Goal: Task Accomplishment & Management: Complete application form

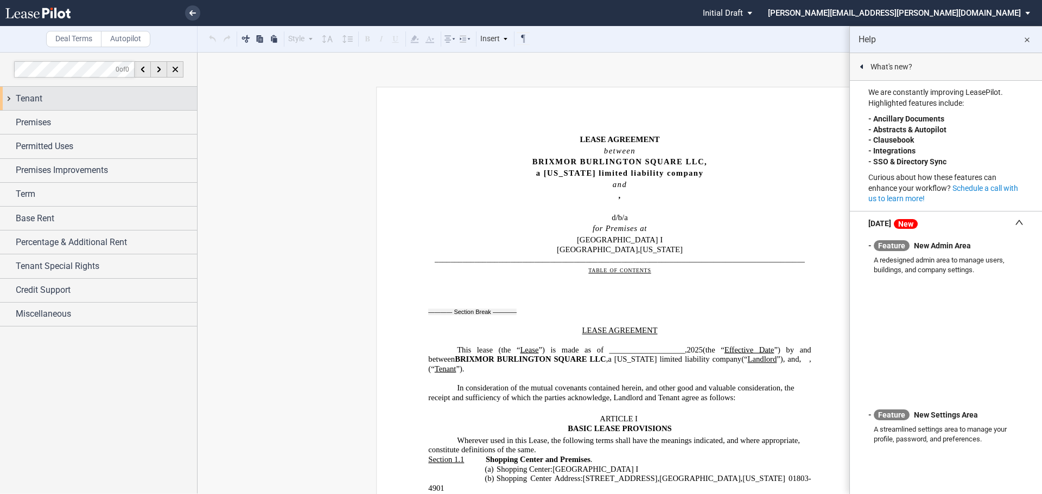
click at [60, 102] on div "Tenant" at bounding box center [106, 98] width 181 height 13
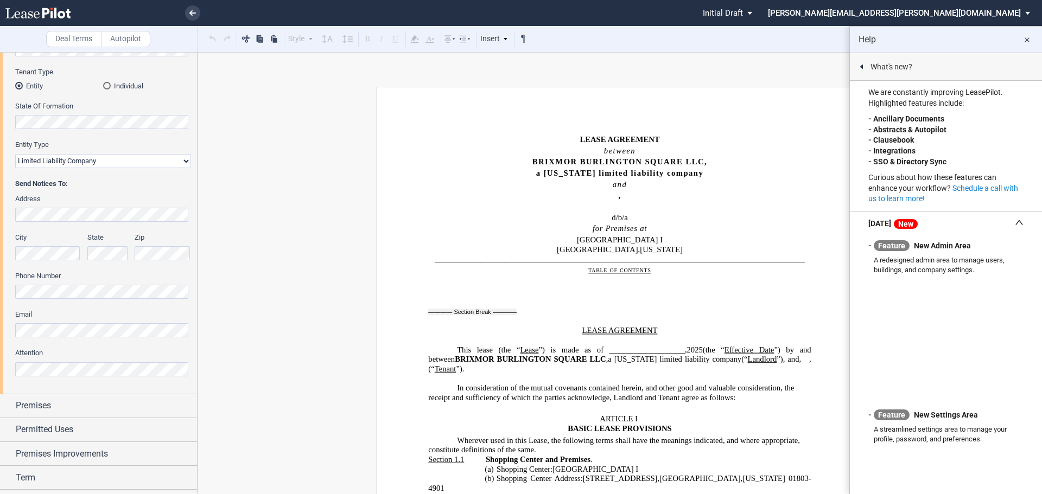
scroll to position [217, 0]
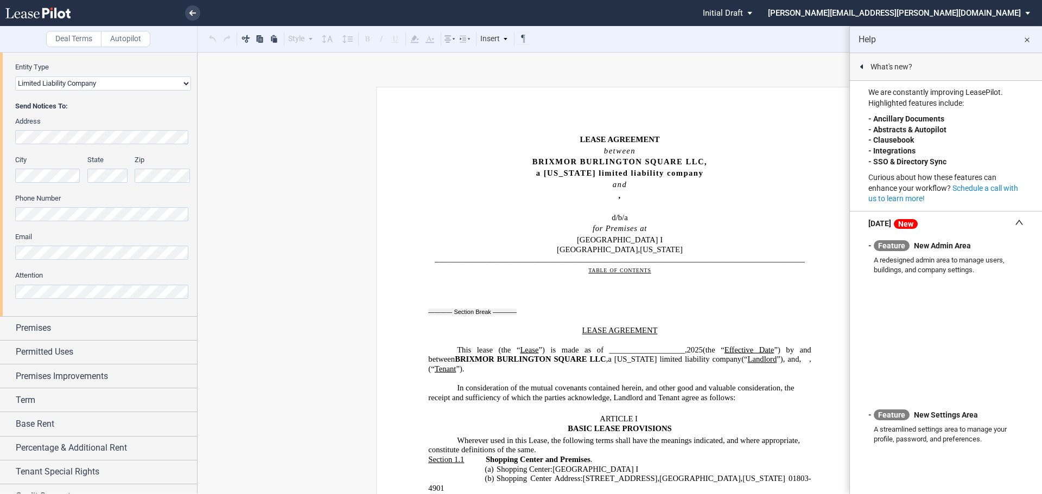
click at [1022, 39] on md-icon "close" at bounding box center [1026, 40] width 13 height 13
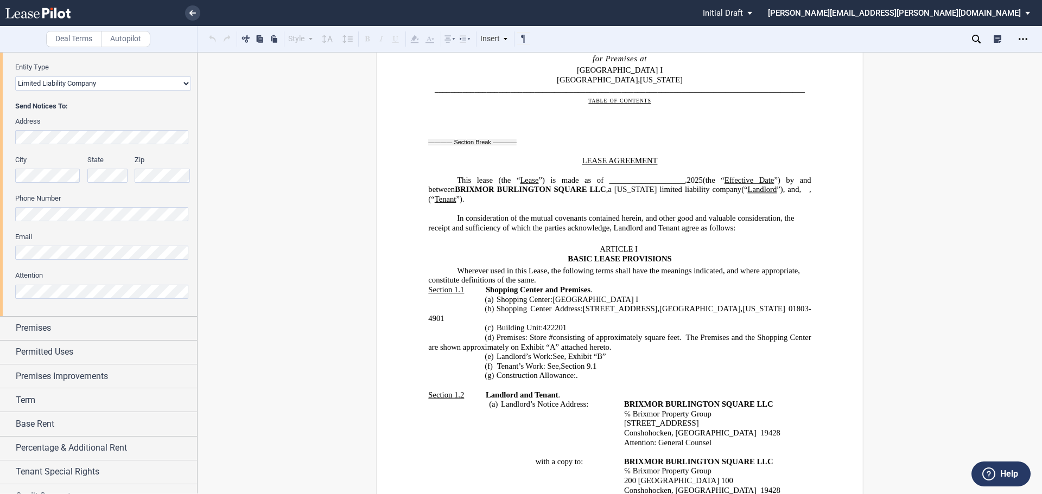
scroll to position [163, 0]
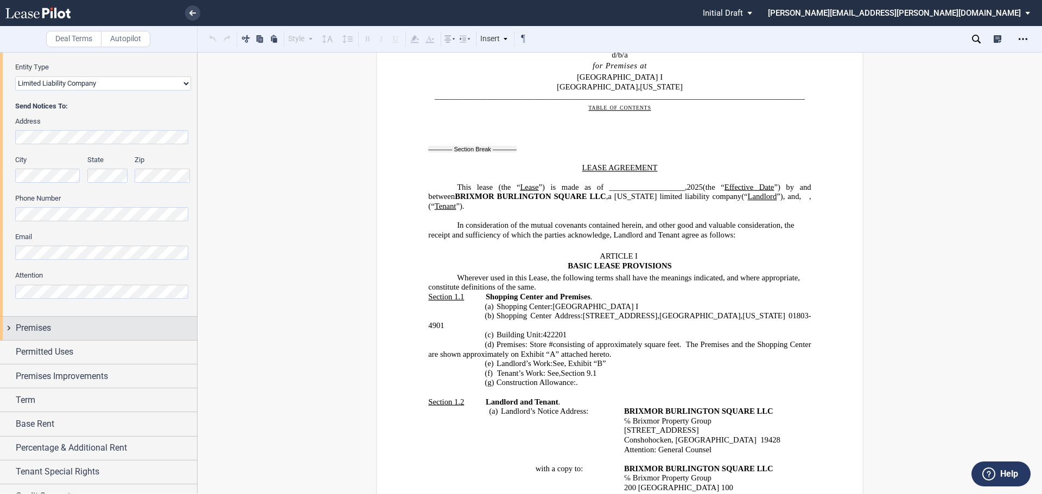
click at [61, 327] on div "Premises" at bounding box center [106, 328] width 181 height 13
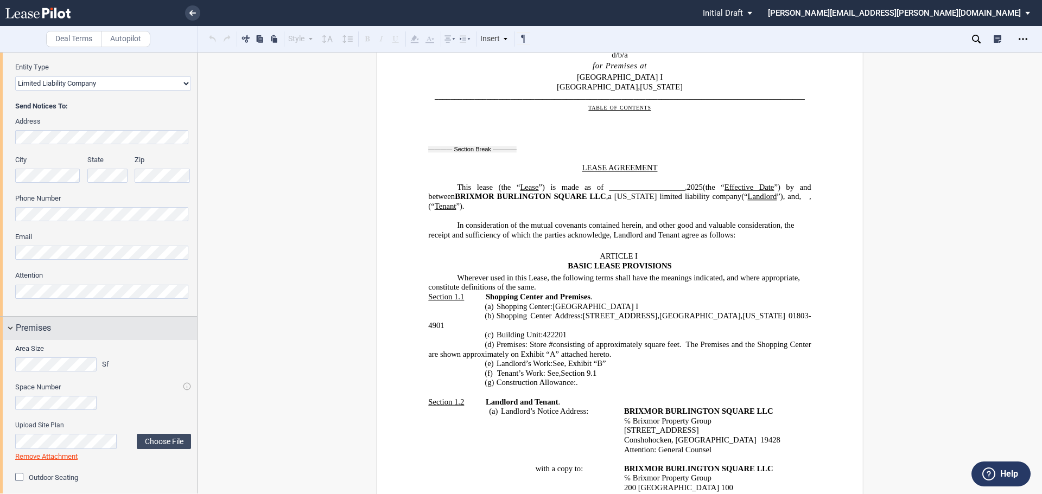
scroll to position [380, 0]
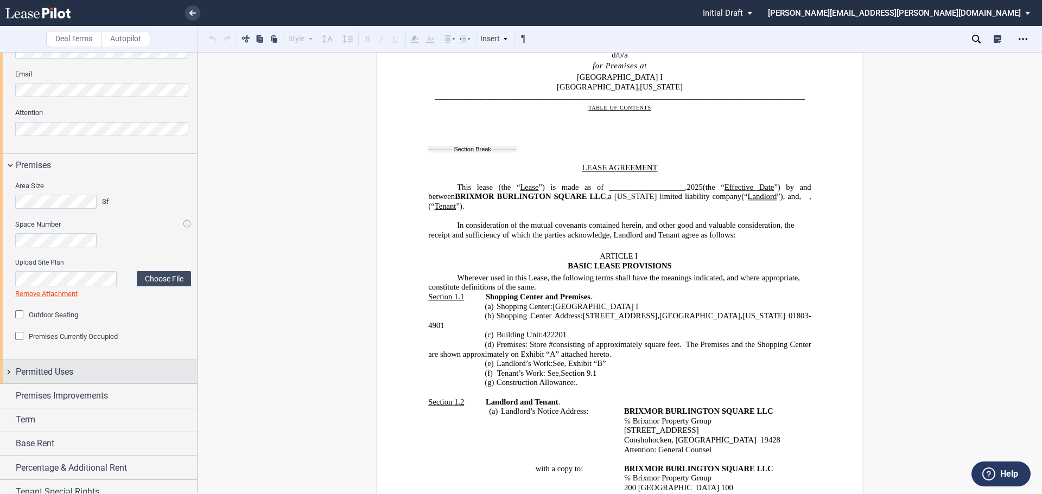
click at [115, 370] on div "Permitted Uses" at bounding box center [106, 372] width 181 height 13
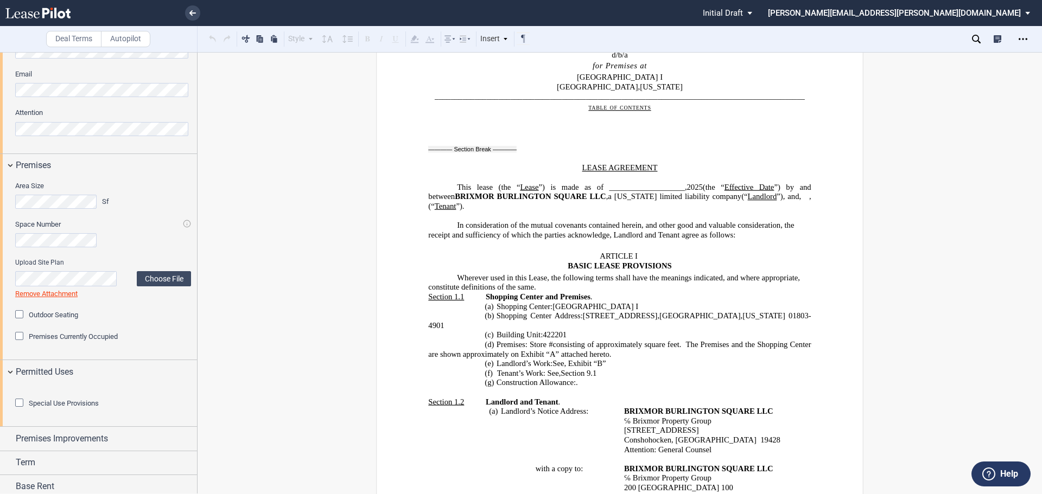
scroll to position [541, 0]
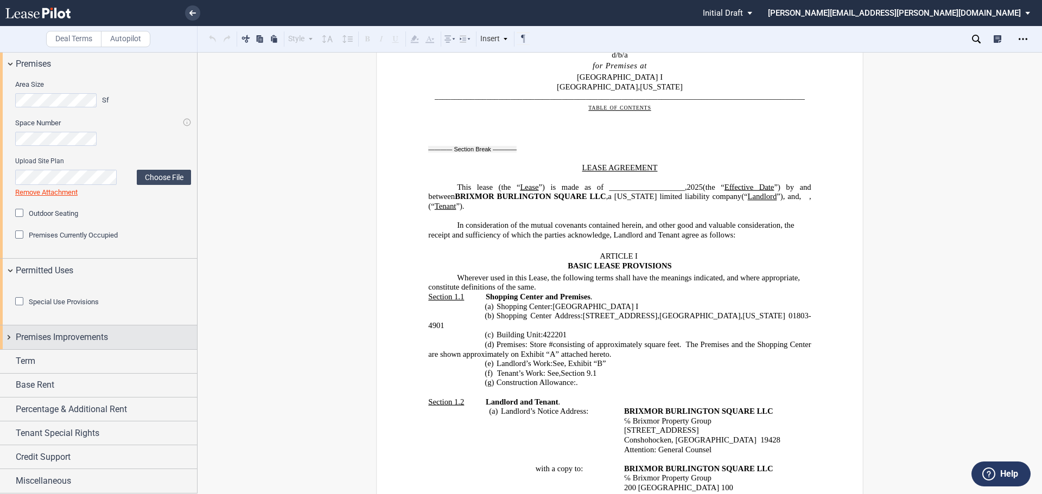
click at [116, 339] on div "Premises Improvements" at bounding box center [106, 337] width 181 height 13
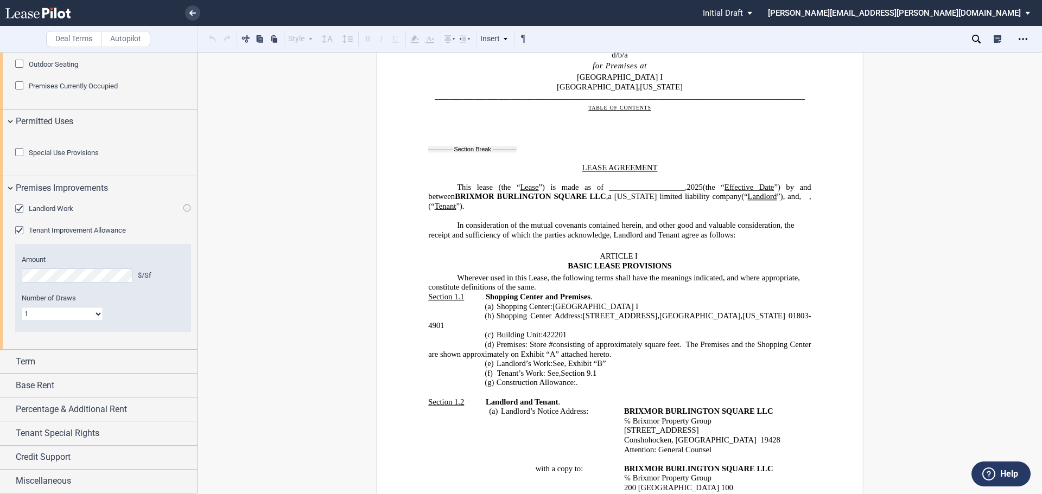
scroll to position [690, 0]
click at [118, 361] on div "Term" at bounding box center [106, 361] width 181 height 13
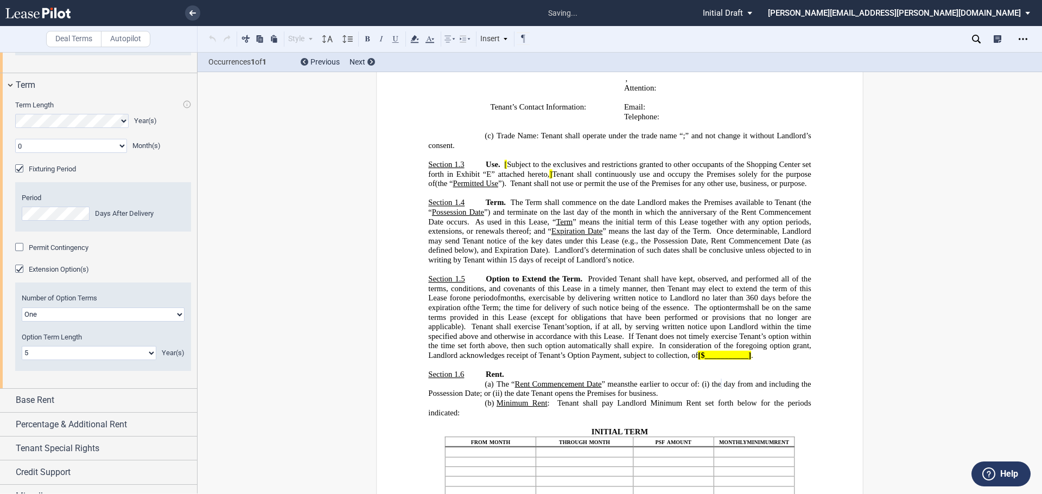
scroll to position [842, 0]
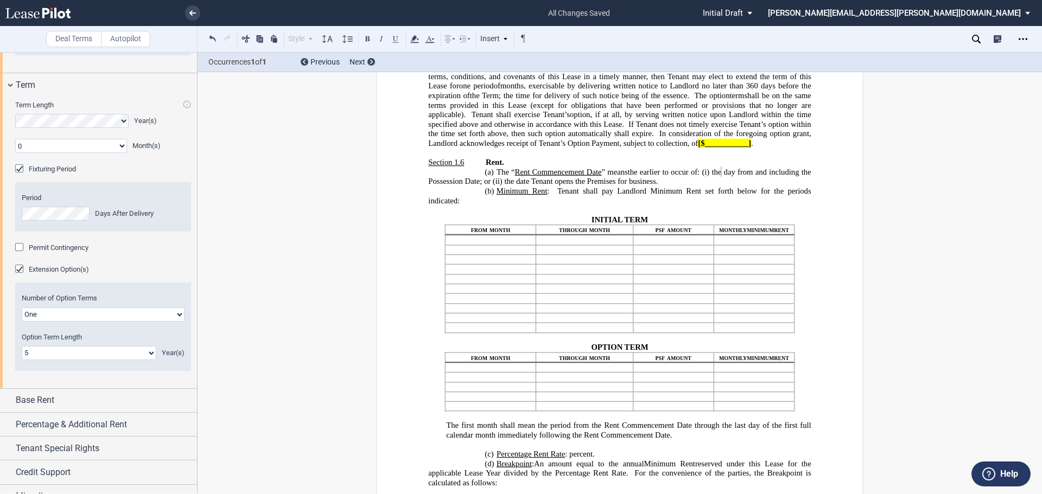
click at [20, 254] on div "Permit Contingency" at bounding box center [20, 248] width 11 height 11
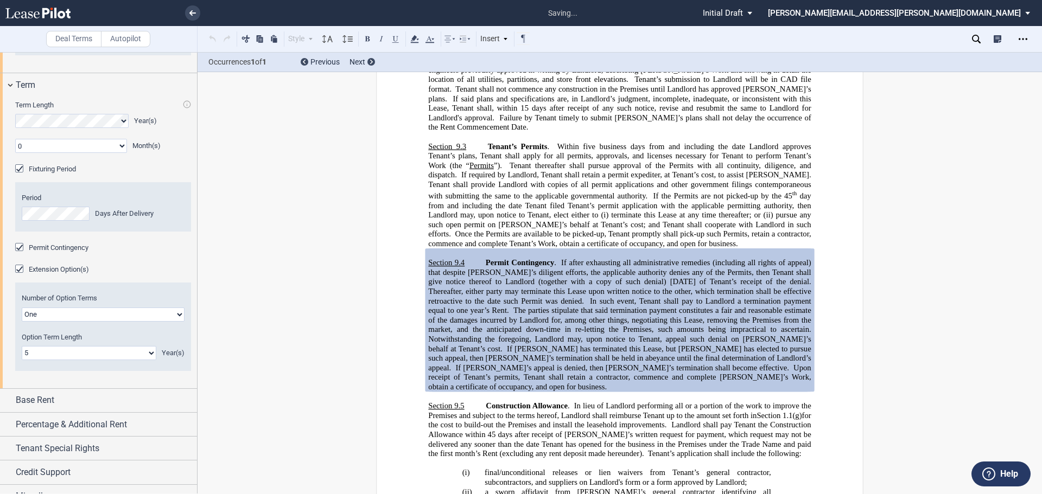
scroll to position [5590, 0]
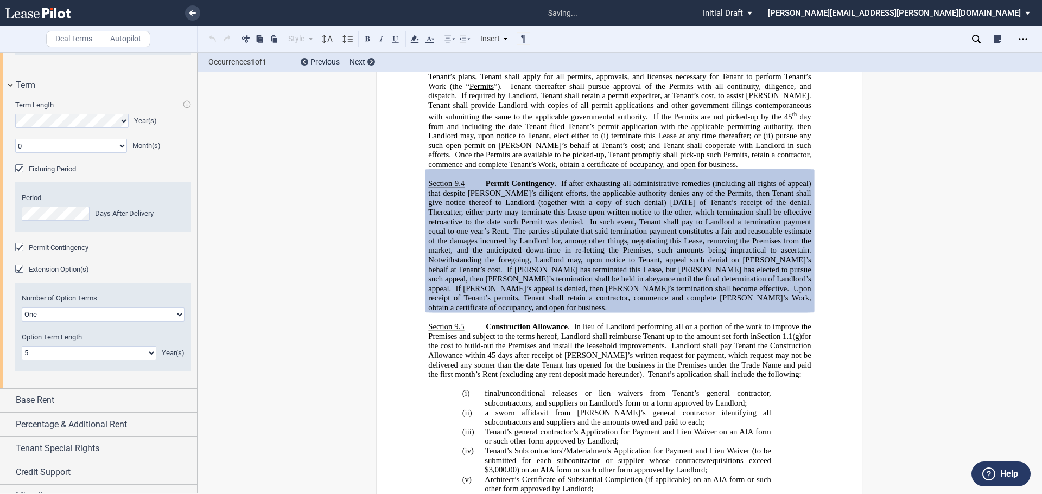
click at [20, 254] on div "Permit Contingency" at bounding box center [20, 248] width 11 height 11
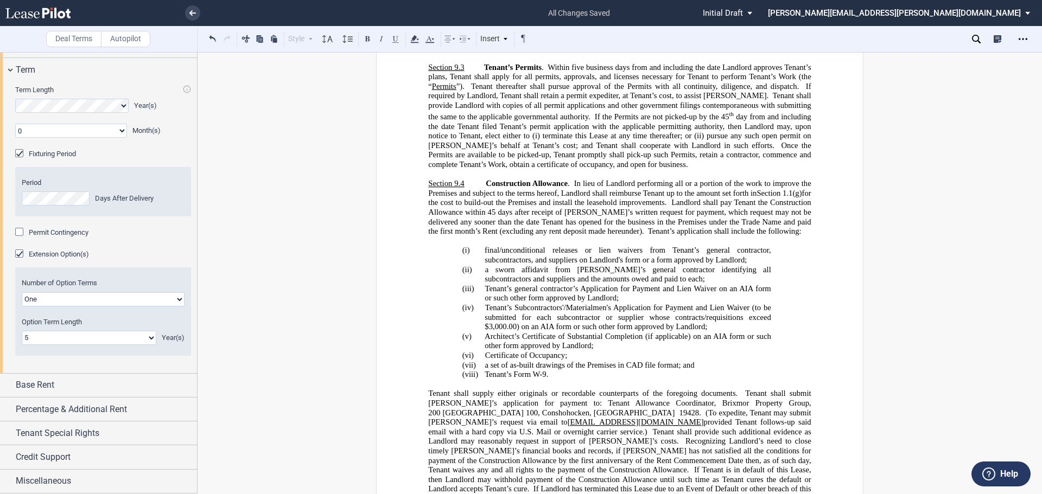
scroll to position [982, 0]
click at [101, 383] on div "Base Rent" at bounding box center [106, 385] width 181 height 13
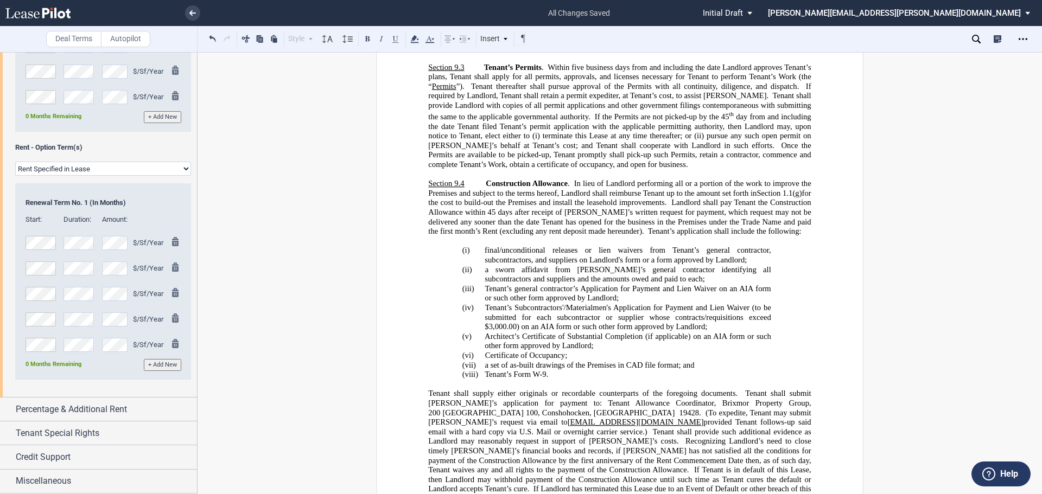
scroll to position [1587, 0]
click at [115, 411] on span "Percentage & Additional Rent" at bounding box center [71, 409] width 111 height 13
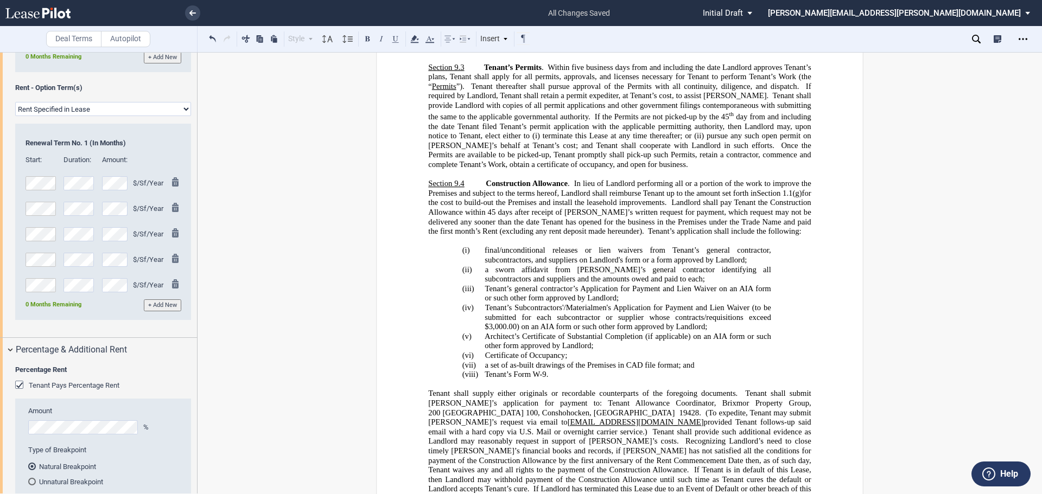
scroll to position [1805, 0]
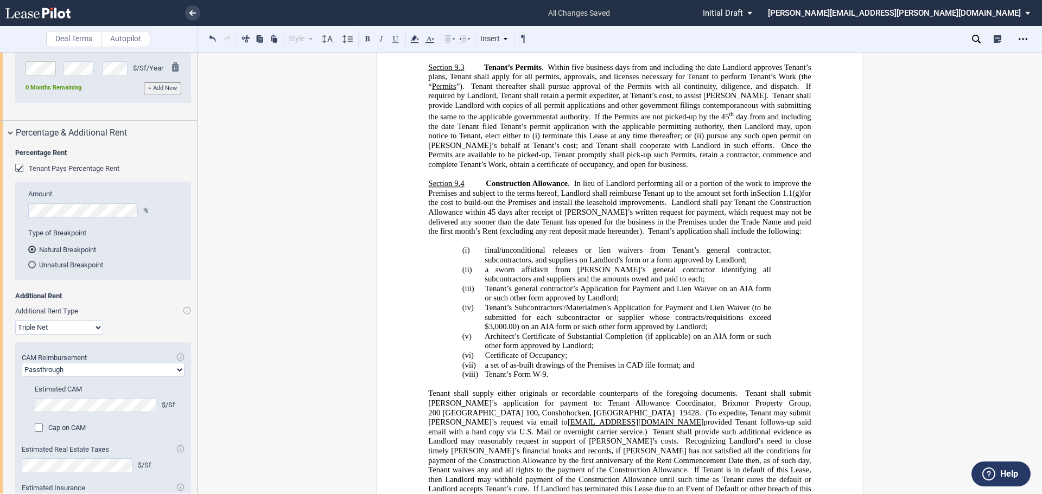
click at [16, 175] on div "Tenant Pays Percentage Rent" at bounding box center [20, 169] width 11 height 11
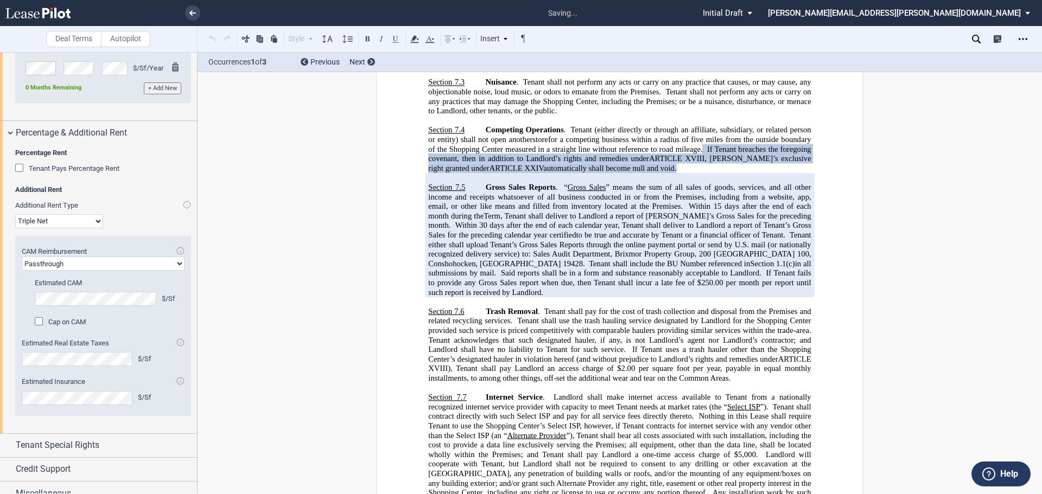
scroll to position [3453, 0]
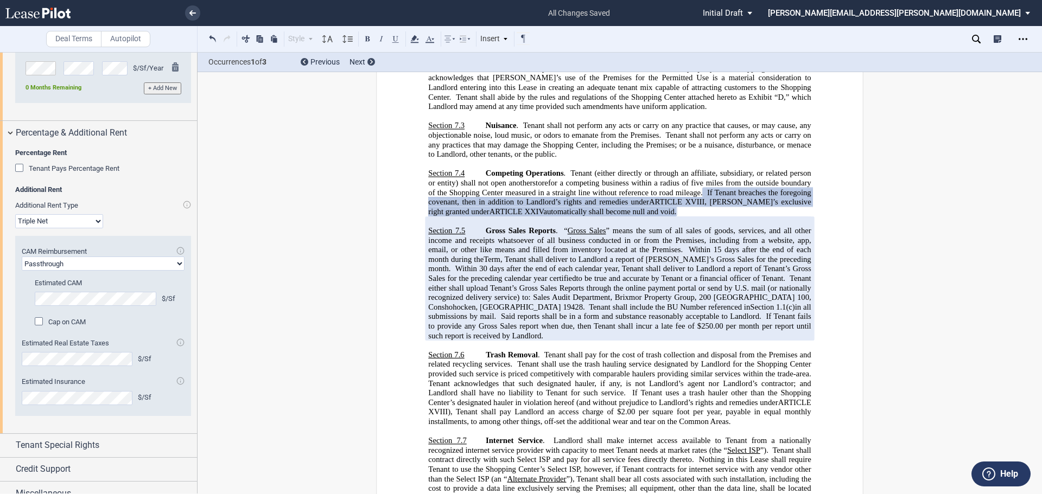
click at [175, 271] on select "Passthrough Fixed" at bounding box center [103, 264] width 163 height 14
select select "fixed"
click at [22, 271] on select "Passthrough Fixed" at bounding box center [103, 264] width 163 height 14
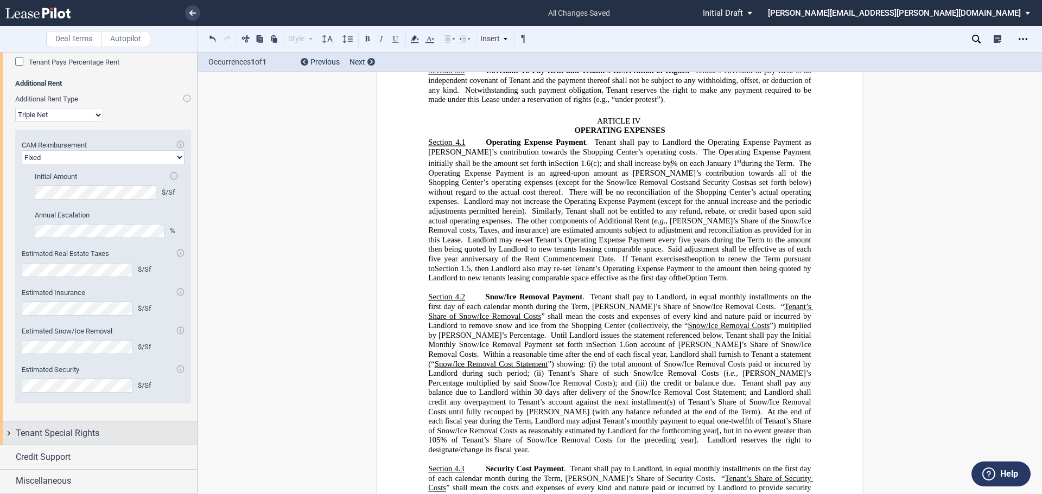
scroll to position [1971, 0]
click at [180, 434] on div "Tenant Special Rights" at bounding box center [106, 433] width 181 height 13
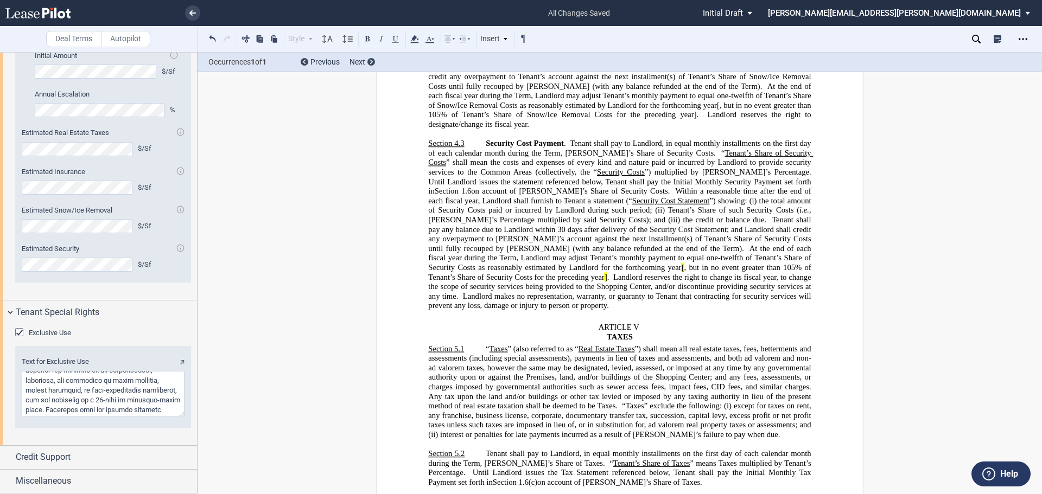
scroll to position [2092, 0]
click at [32, 459] on span "Credit Support" at bounding box center [43, 457] width 55 height 13
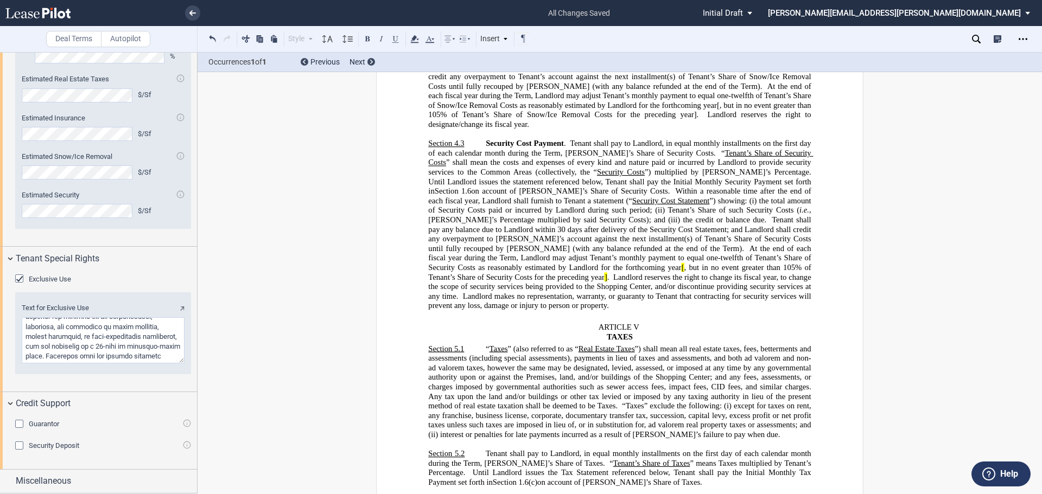
scroll to position [2145, 0]
click at [43, 486] on span "Miscellaneous" at bounding box center [43, 481] width 55 height 13
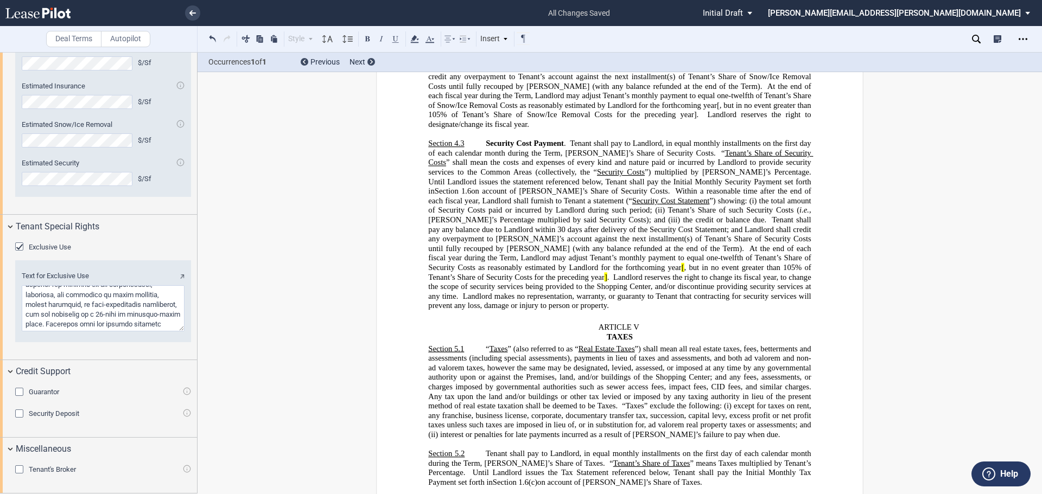
scroll to position [2177, 0]
click at [19, 472] on div "Tenant's Broker" at bounding box center [20, 471] width 11 height 11
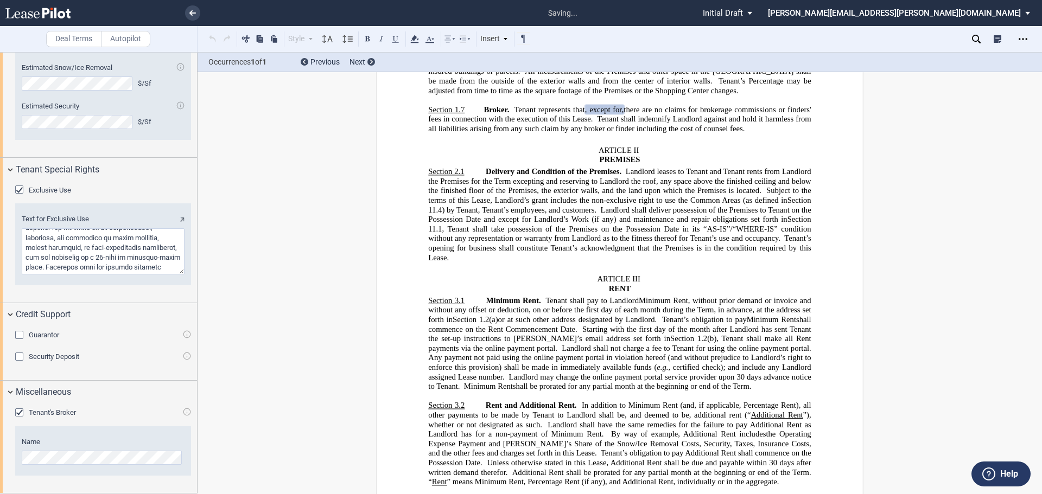
scroll to position [1305, 0]
